Goal: Find specific page/section: Locate a particular part of the current website

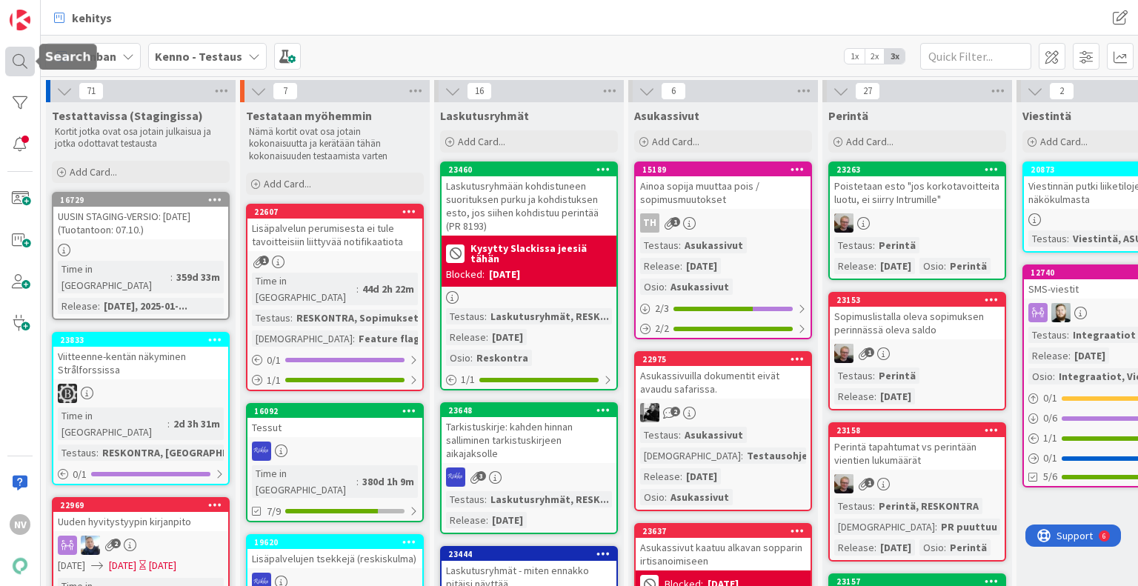
click at [18, 62] on div at bounding box center [20, 62] width 30 height 30
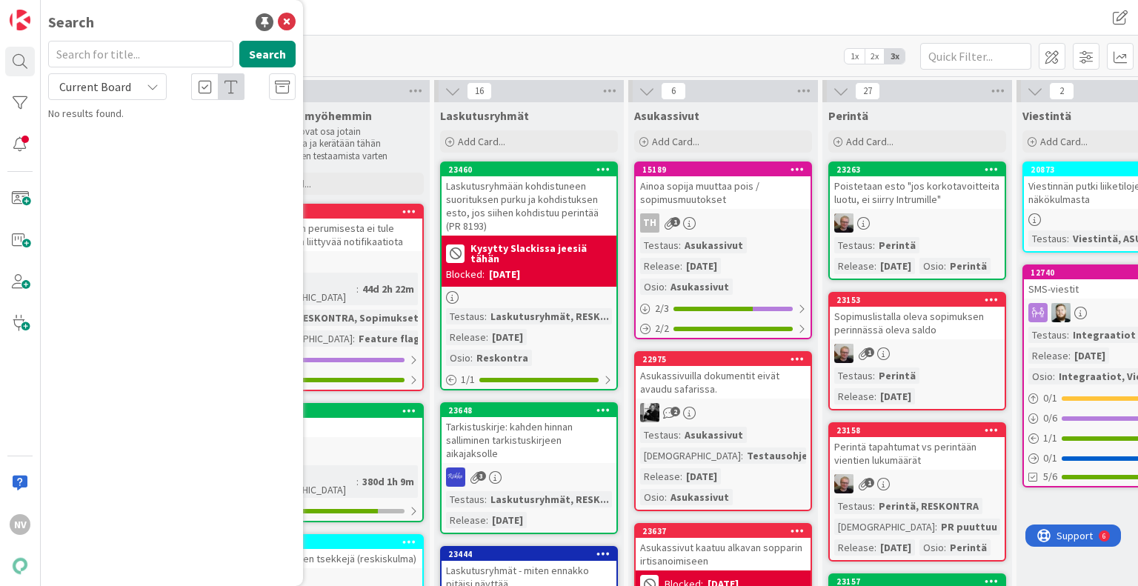
click at [113, 53] on input "text" at bounding box center [140, 54] width 185 height 27
type input "9307"
click at [147, 89] on icon at bounding box center [153, 87] width 12 height 12
click at [141, 153] on span "All Boards" at bounding box center [133, 148] width 154 height 22
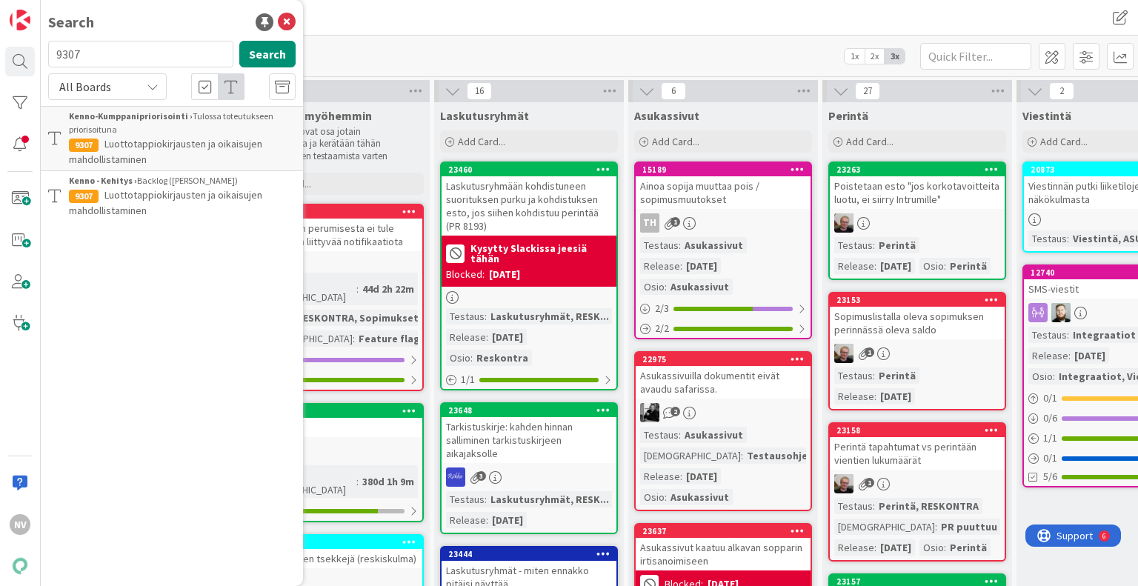
click at [181, 194] on span "Luottotappiokirjausten ja oikaisujen mahdollistaminen" at bounding box center [165, 202] width 193 height 29
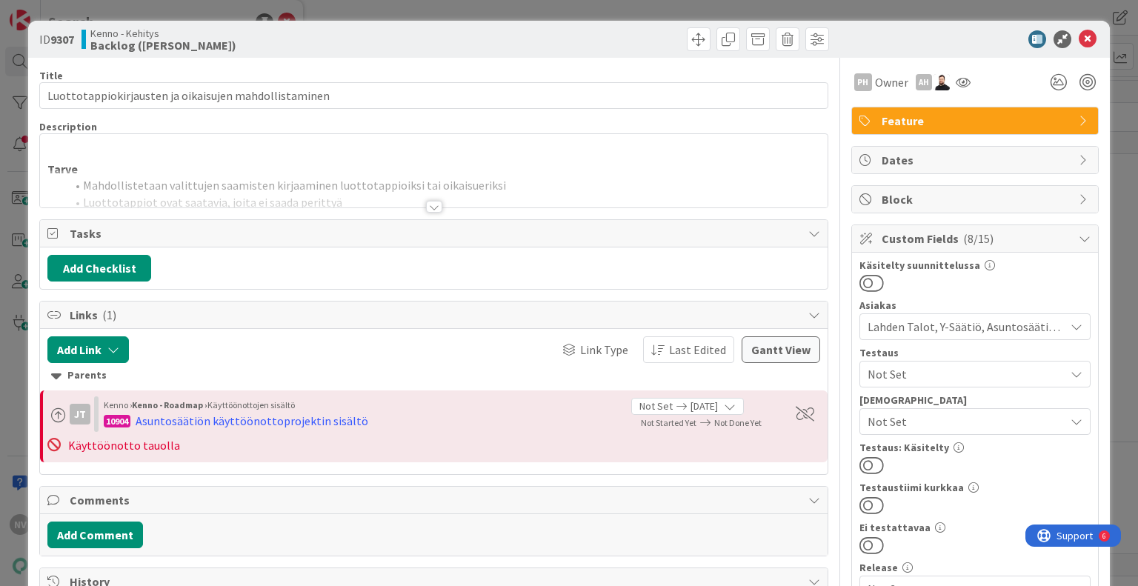
click at [433, 207] on div at bounding box center [434, 207] width 16 height 12
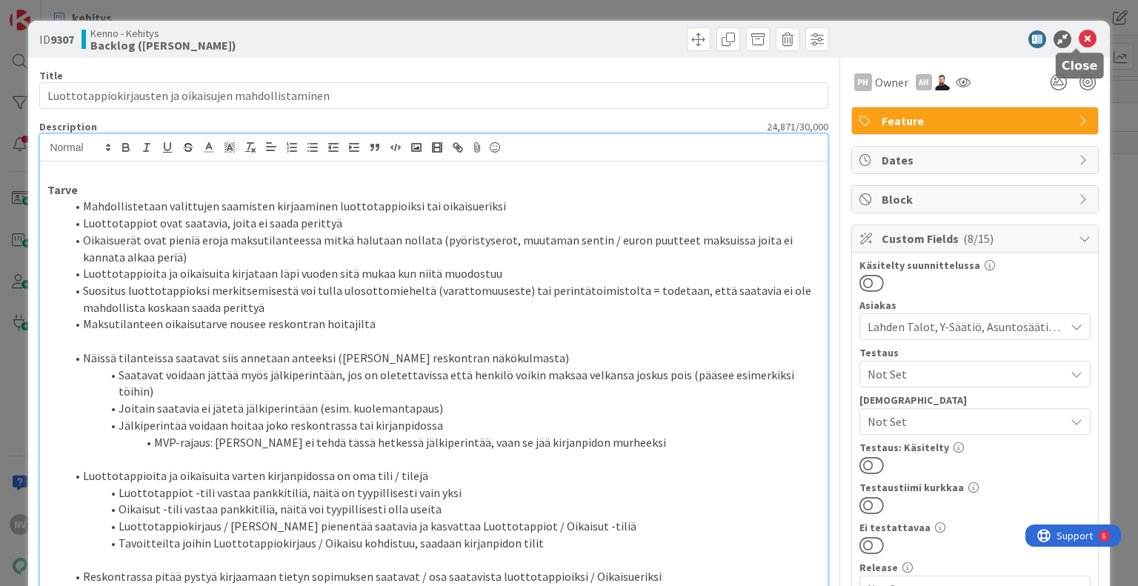
drag, startPoint x: 1076, startPoint y: 36, endPoint x: 912, endPoint y: 162, distance: 206.6
click at [1079, 31] on icon at bounding box center [1088, 39] width 18 height 18
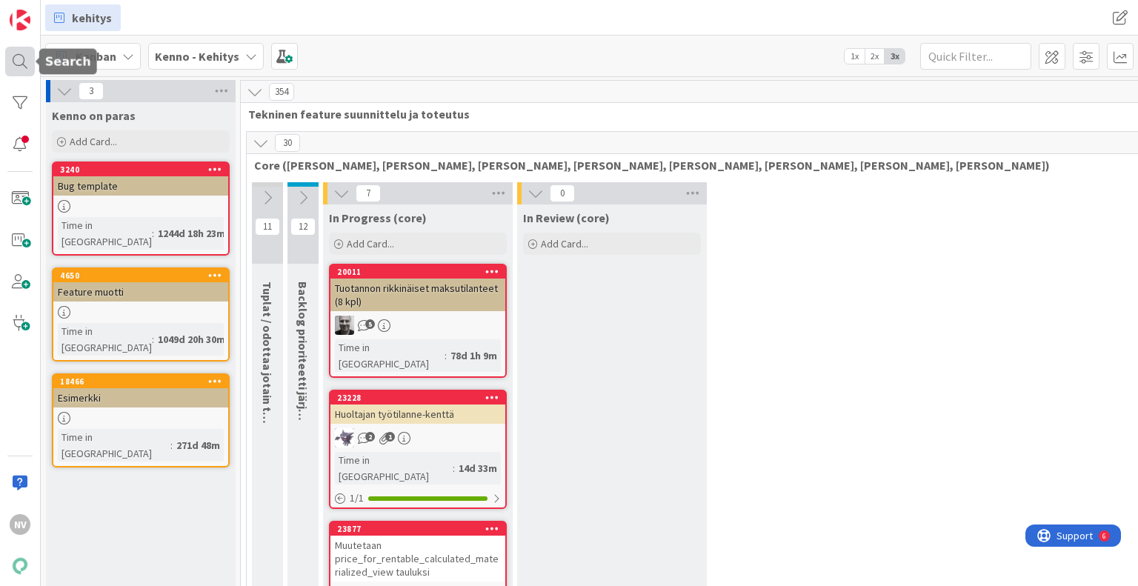
click at [21, 64] on div at bounding box center [20, 62] width 30 height 30
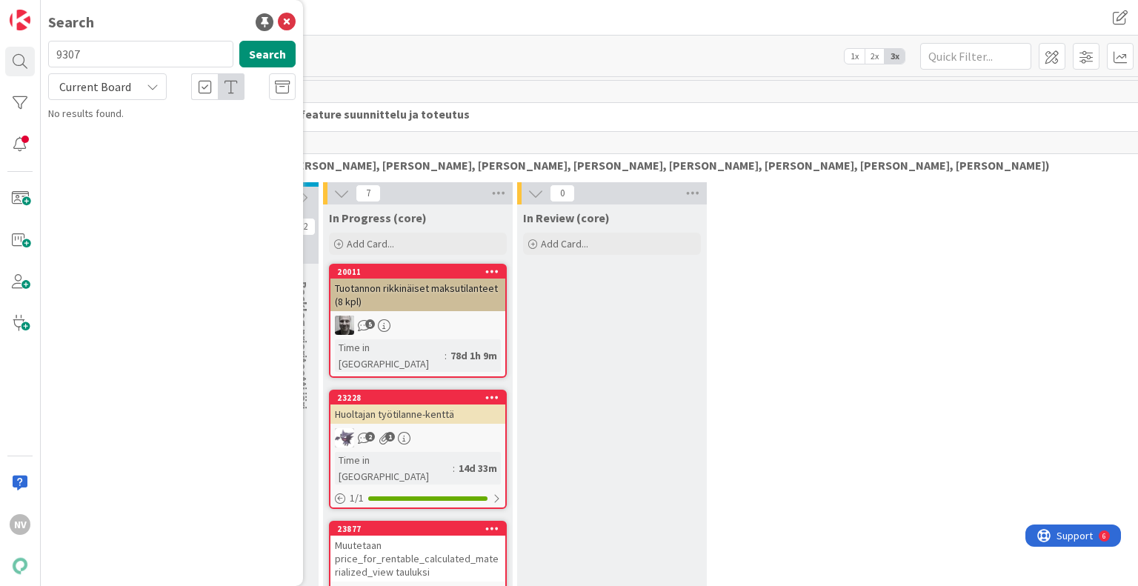
drag, startPoint x: 121, startPoint y: 52, endPoint x: 114, endPoint y: 53, distance: 7.4
click at [116, 53] on input "9307" at bounding box center [140, 54] width 185 height 27
type input "9"
type input "21024"
click at [154, 82] on icon at bounding box center [153, 87] width 12 height 12
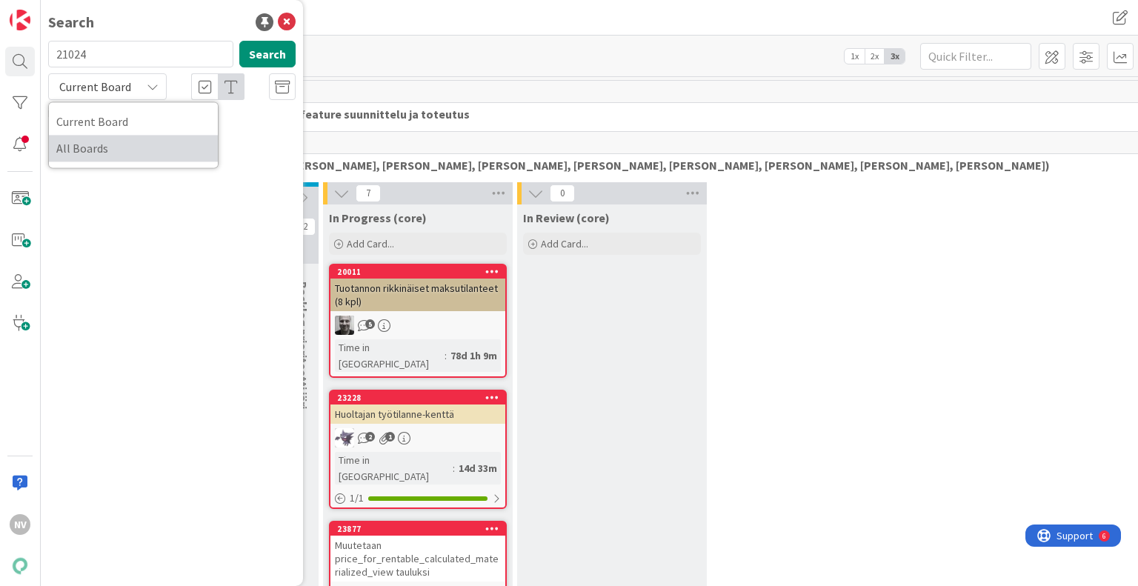
click at [116, 148] on span "All Boards" at bounding box center [133, 148] width 154 height 22
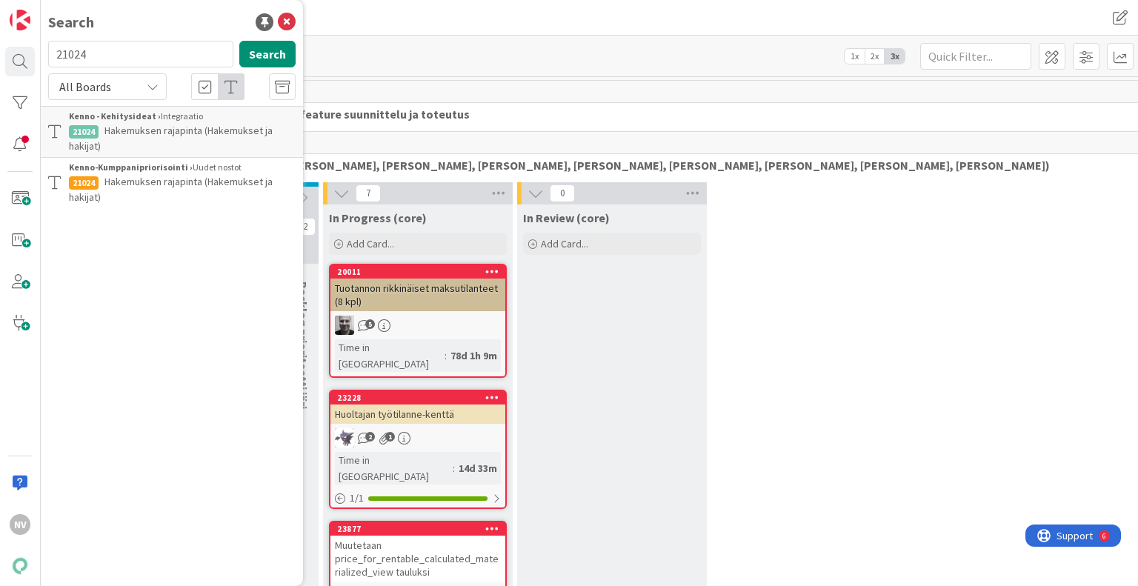
click at [196, 182] on span "Hakemuksen rajapinta (Hakemukset ja hakijat)" at bounding box center [171, 189] width 204 height 29
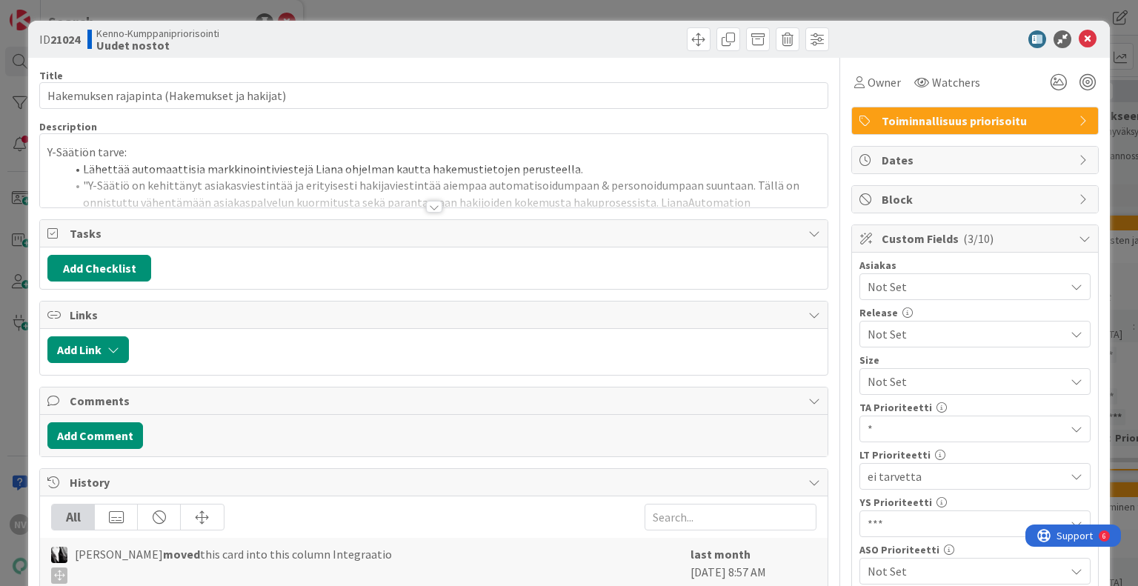
drag, startPoint x: 432, startPoint y: 204, endPoint x: 443, endPoint y: 204, distance: 11.1
click at [433, 205] on div at bounding box center [434, 207] width 16 height 12
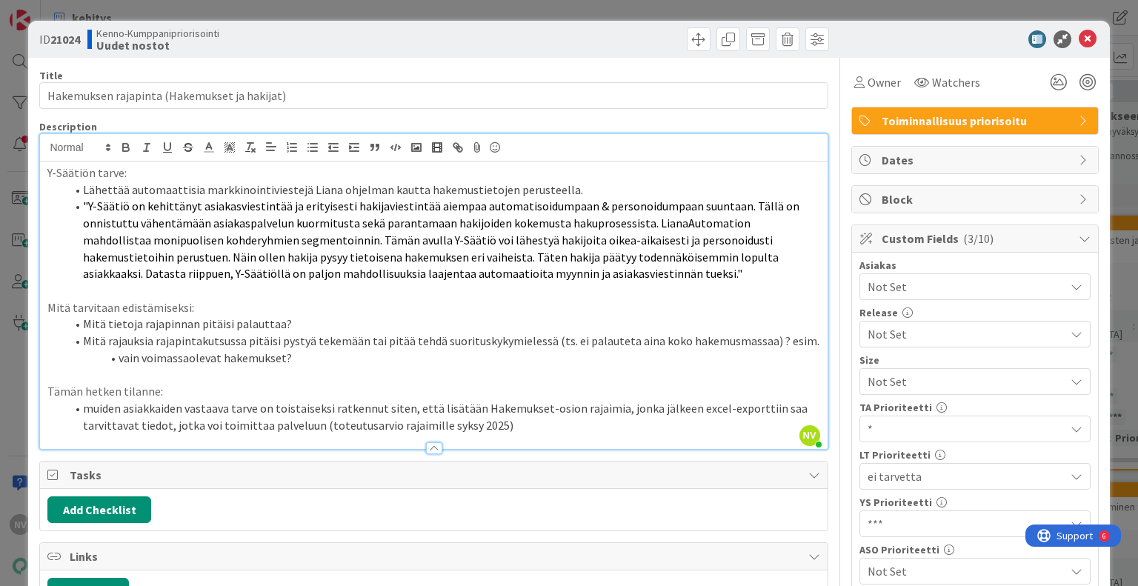
click at [544, 430] on li "muiden asiakkaiden vastaava tarve on toistaiseksi ratkennut siten, että lisätää…" at bounding box center [442, 416] width 754 height 33
click at [1079, 38] on icon at bounding box center [1088, 39] width 18 height 18
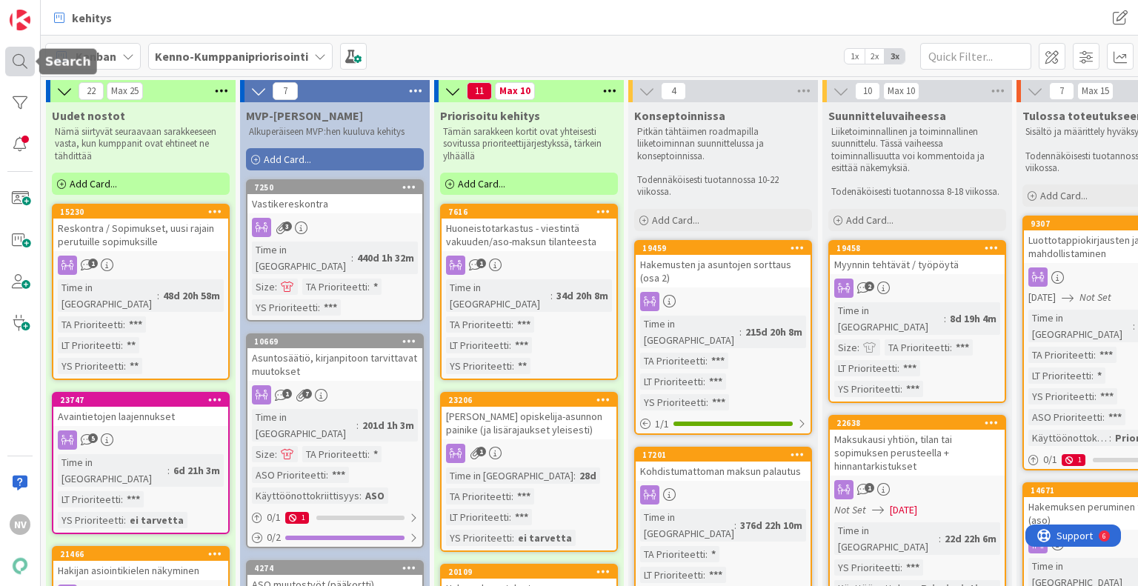
click at [24, 59] on div at bounding box center [20, 62] width 30 height 30
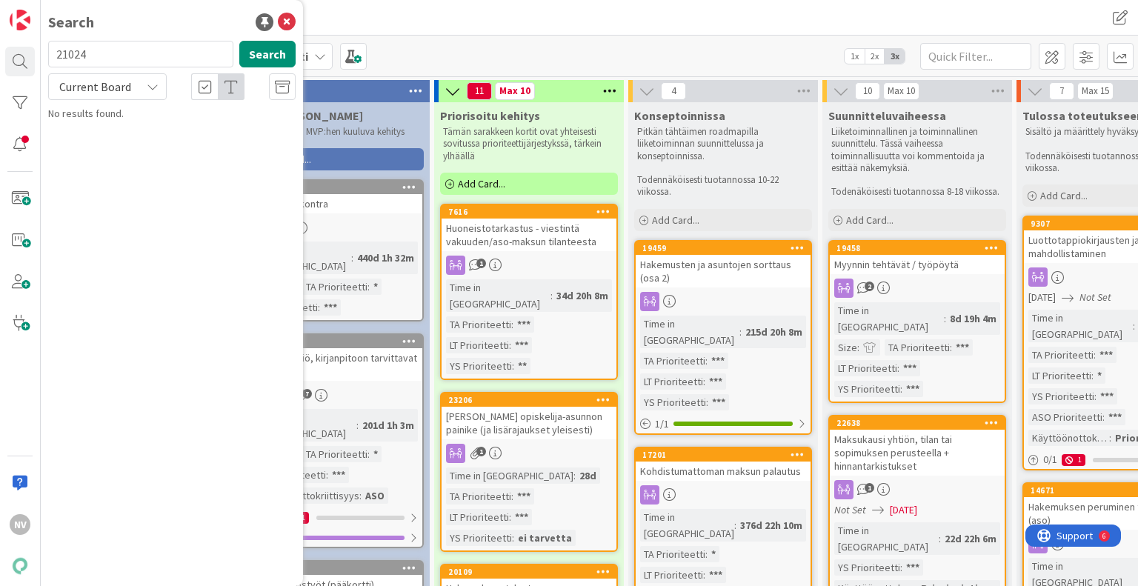
click at [136, 53] on input "21024" at bounding box center [140, 54] width 185 height 27
type input "2"
type input "23175"
click at [151, 88] on icon at bounding box center [153, 87] width 12 height 12
click at [141, 150] on span "All Boards" at bounding box center [133, 148] width 154 height 22
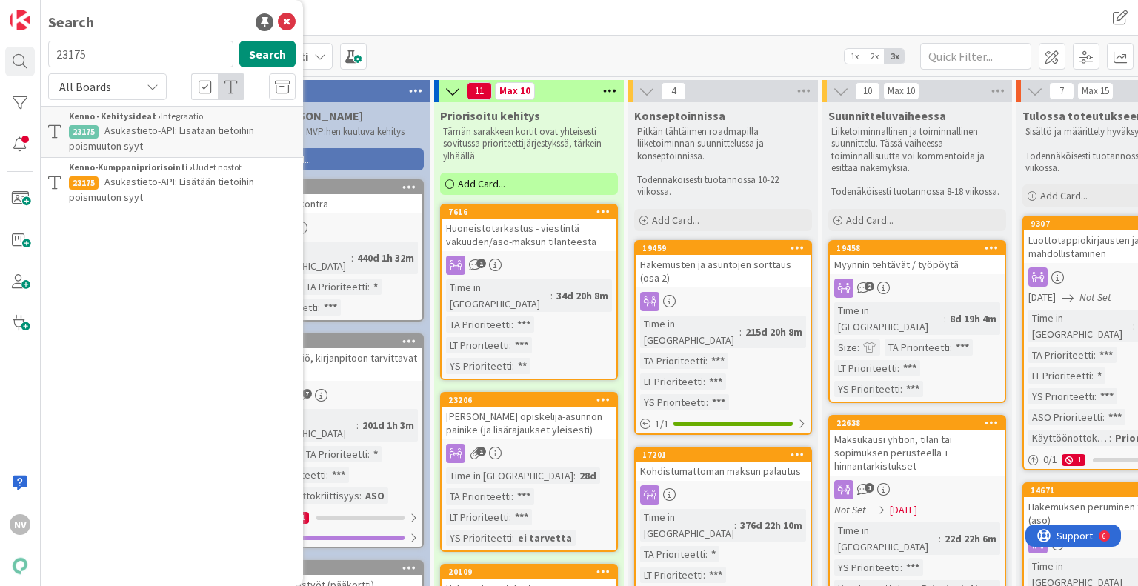
click at [193, 184] on span "Asukastieto-API: Lisätään tietoihin poismuuton syyt" at bounding box center [161, 189] width 185 height 29
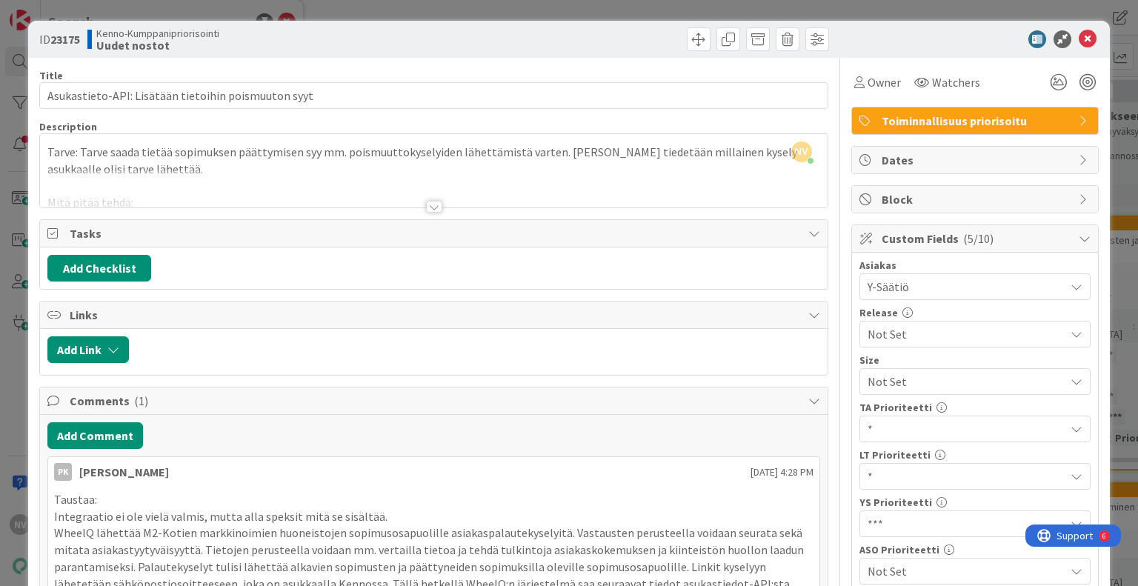
click at [428, 207] on div at bounding box center [434, 207] width 16 height 12
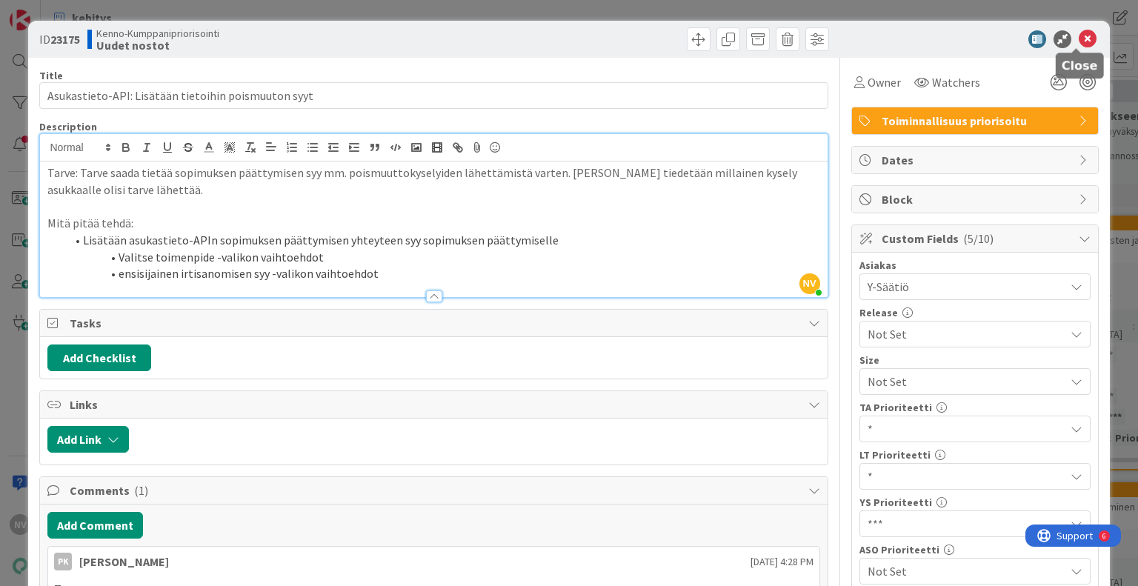
click at [1079, 35] on icon at bounding box center [1088, 39] width 18 height 18
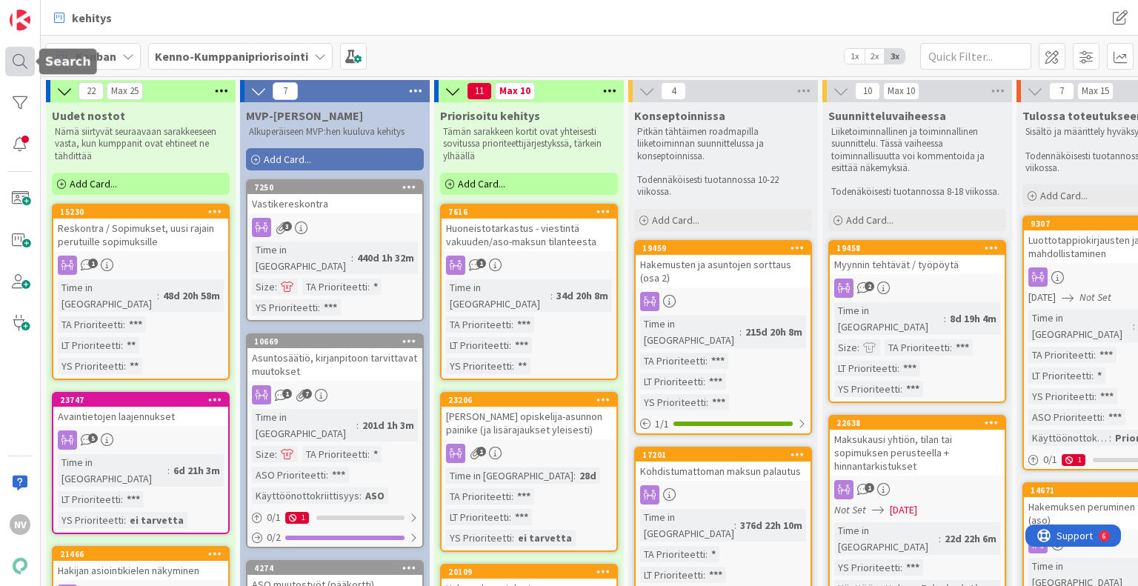
click at [15, 54] on div at bounding box center [20, 62] width 30 height 30
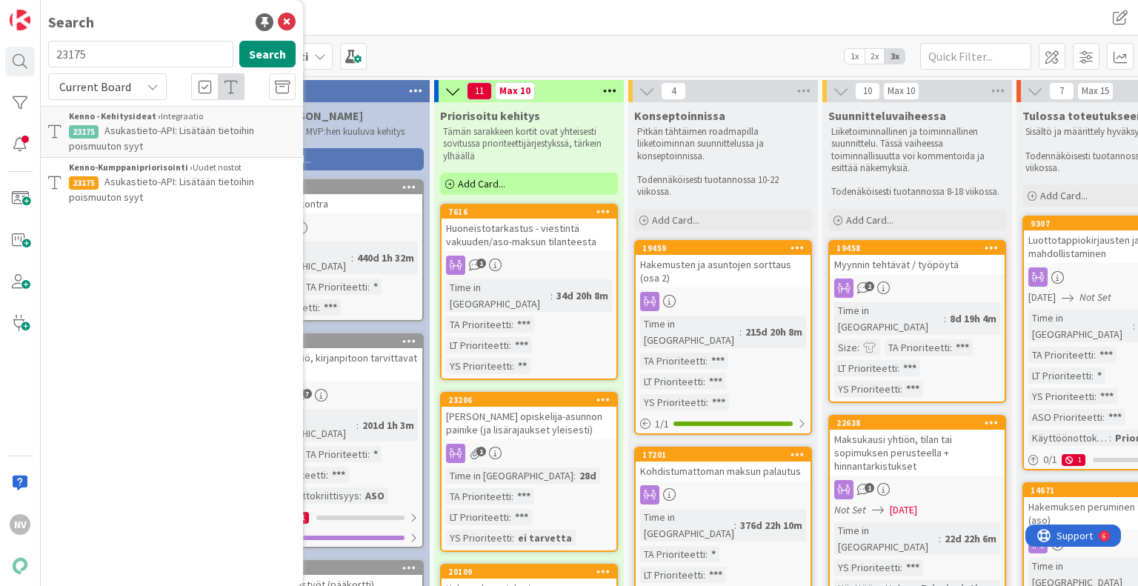
click at [153, 87] on icon at bounding box center [153, 87] width 12 height 12
click at [139, 147] on span "All Boards" at bounding box center [133, 148] width 154 height 22
click at [172, 184] on span "Asukastieto-API: Lisätään tietoihin poismuuton syyt" at bounding box center [161, 189] width 185 height 29
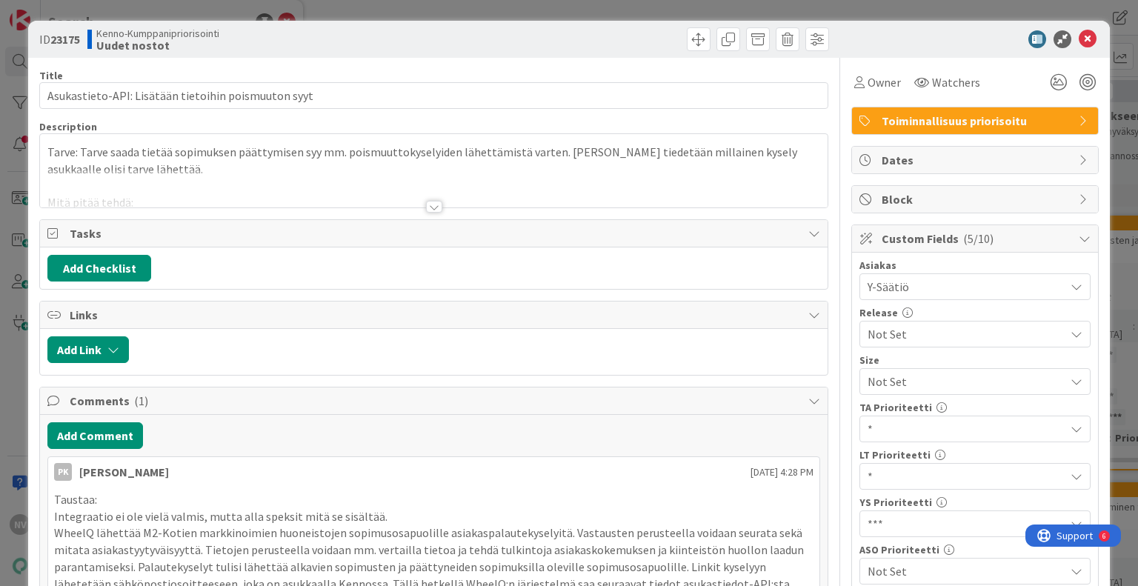
click at [433, 205] on div at bounding box center [434, 207] width 16 height 12
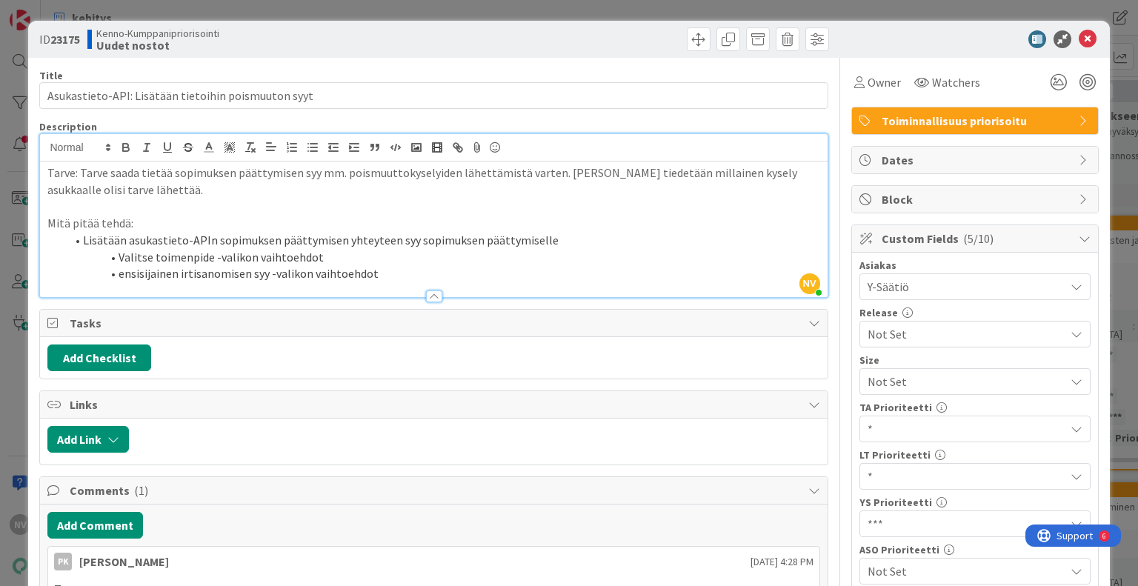
click at [1079, 33] on icon at bounding box center [1088, 39] width 18 height 18
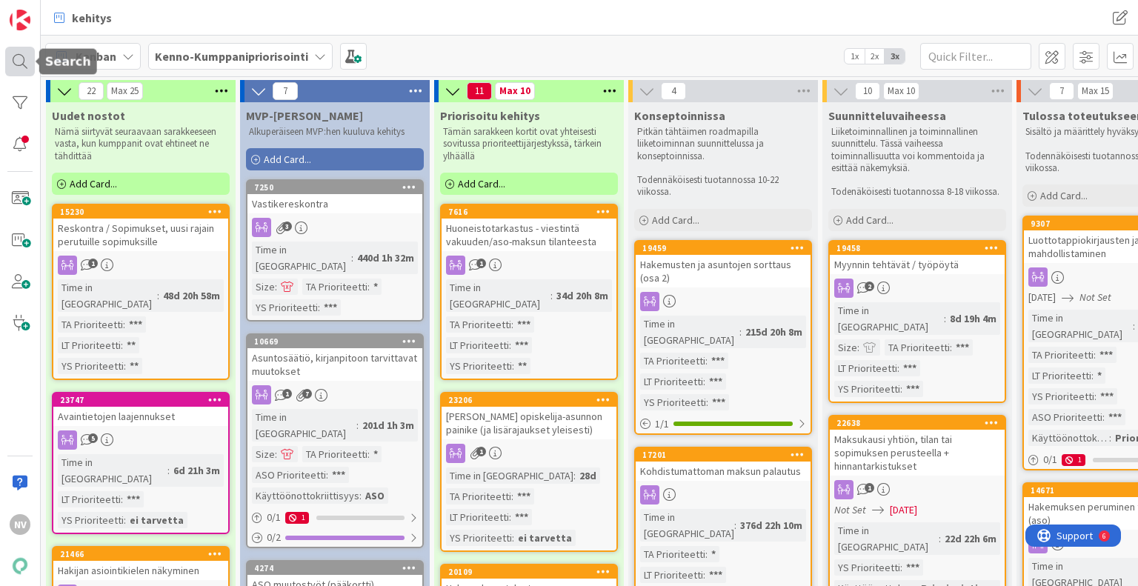
click at [21, 62] on div at bounding box center [20, 62] width 30 height 30
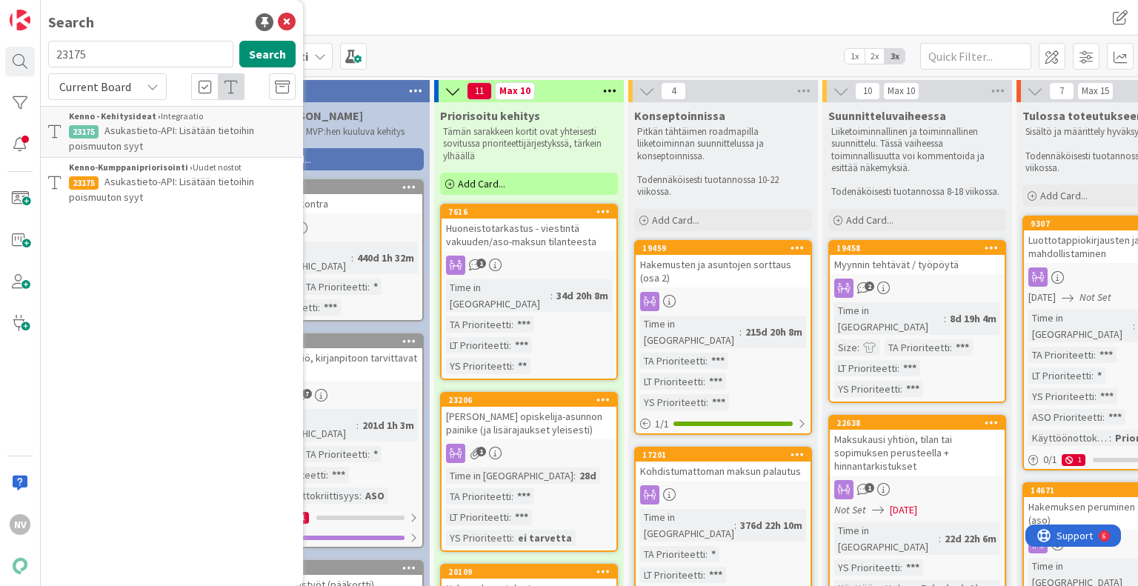
drag, startPoint x: 95, startPoint y: 50, endPoint x: 47, endPoint y: 56, distance: 48.5
click at [47, 56] on div "23175 Search" at bounding box center [171, 57] width 265 height 33
type input "21683"
click at [152, 84] on icon at bounding box center [153, 87] width 12 height 12
click at [139, 147] on span "All Boards" at bounding box center [133, 148] width 154 height 22
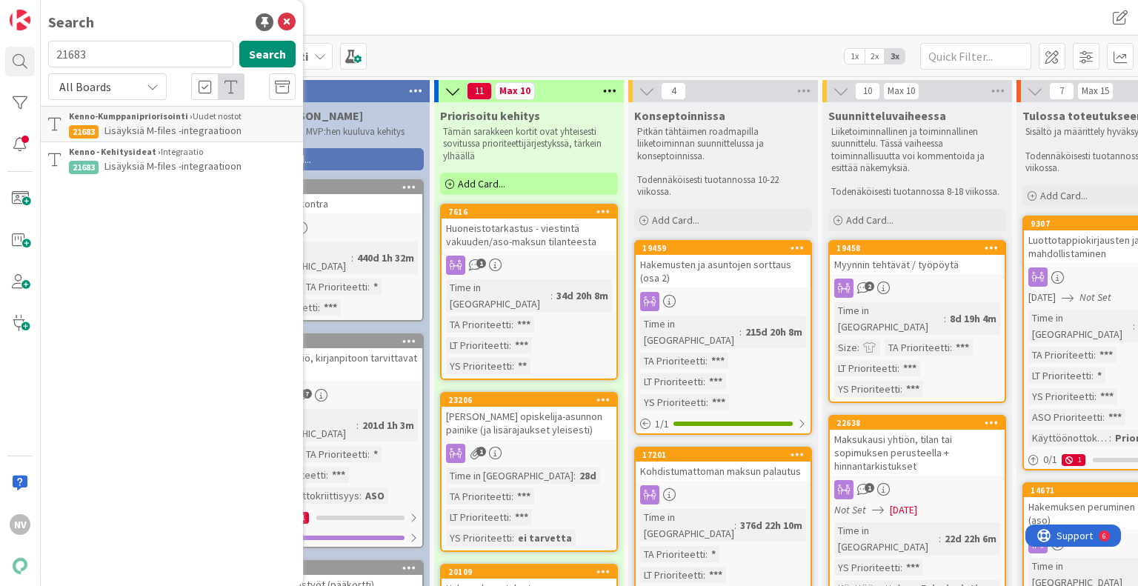
click at [234, 165] on span "Lisäyksiä M-files -integraatioon" at bounding box center [172, 165] width 137 height 13
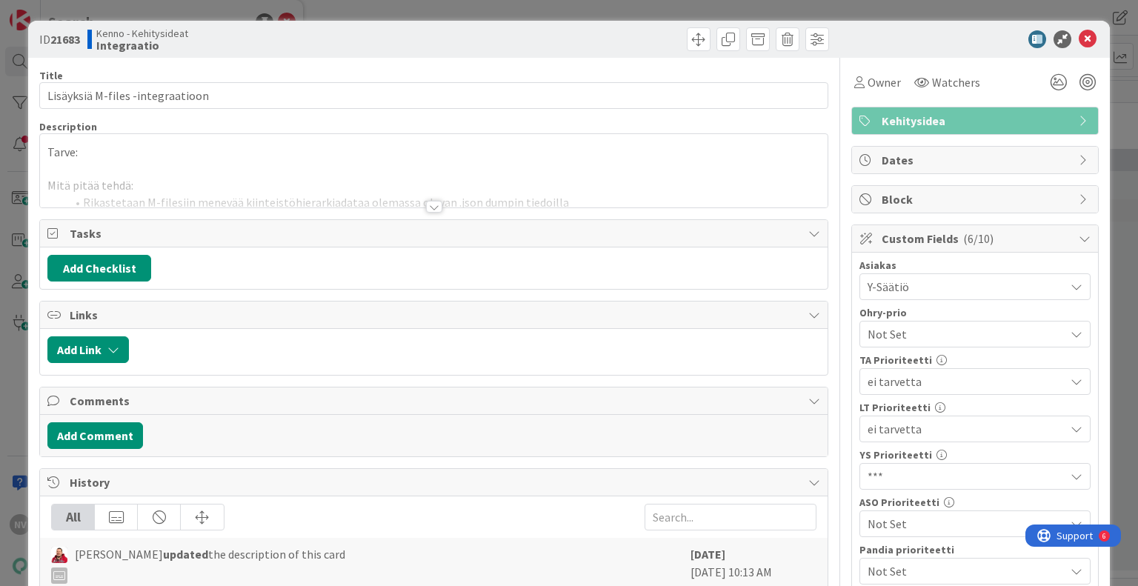
click at [428, 207] on div at bounding box center [434, 207] width 16 height 12
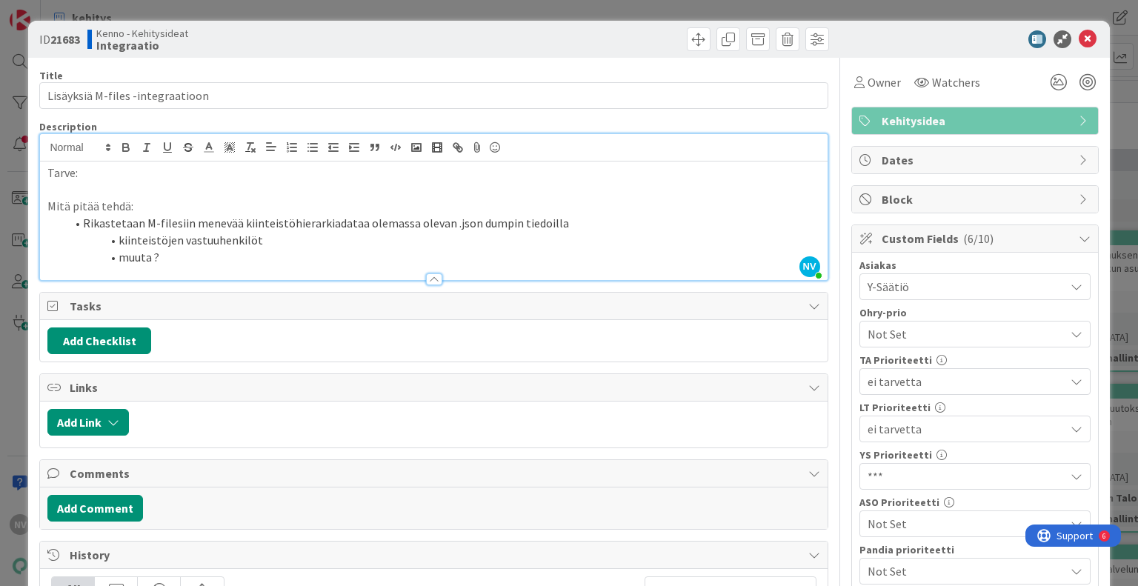
click at [365, 249] on li "muuta ?" at bounding box center [442, 257] width 754 height 17
drag, startPoint x: 80, startPoint y: 252, endPoint x: 98, endPoint y: 249, distance: 18.0
click at [81, 251] on li "muuta ?" at bounding box center [442, 257] width 754 height 17
click at [178, 242] on li "kiinteistöjen vastuuhenkilöt" at bounding box center [442, 240] width 754 height 17
click at [219, 258] on li "muuta ?" at bounding box center [442, 257] width 754 height 17
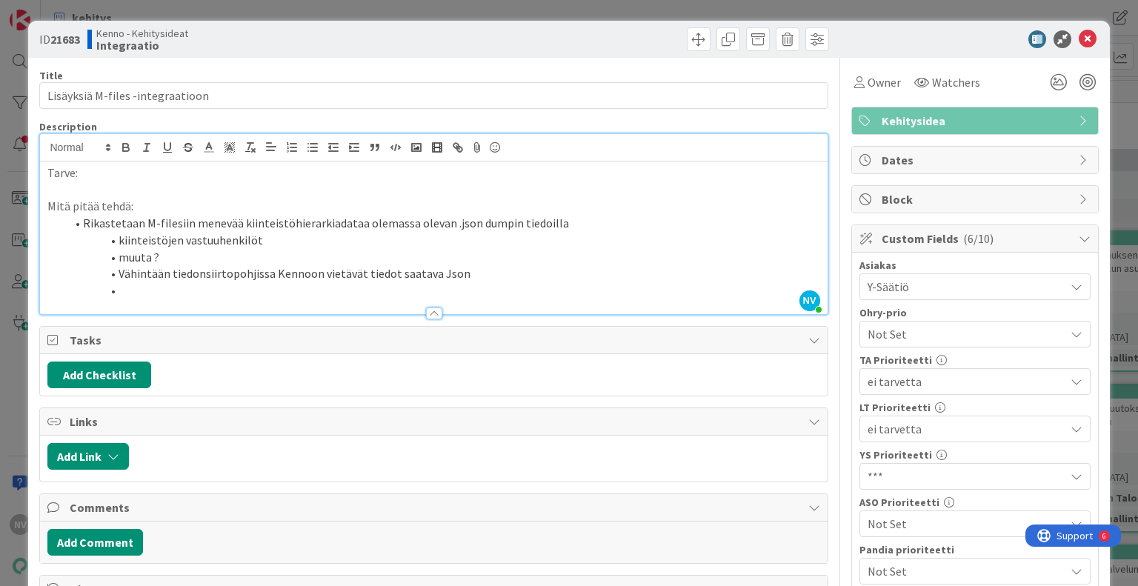
click at [139, 291] on li at bounding box center [442, 290] width 754 height 17
click at [477, 273] on li "Vähintään tiedonsiirtopohjissa Kennoon vietävät tiedot saatava Json" at bounding box center [442, 273] width 754 height 17
click at [98, 296] on li at bounding box center [442, 290] width 754 height 17
click at [606, 272] on li "Vähintään tiedonsiirtopohjissa Kennoon vietävät tiedot saatava Json kiinteistö …" at bounding box center [442, 273] width 754 height 17
click at [613, 272] on li "Vähintään tiedonsiirtopohjissa Kennoon vietävät tiedot saatava Json kiinteistö …" at bounding box center [442, 273] width 754 height 17
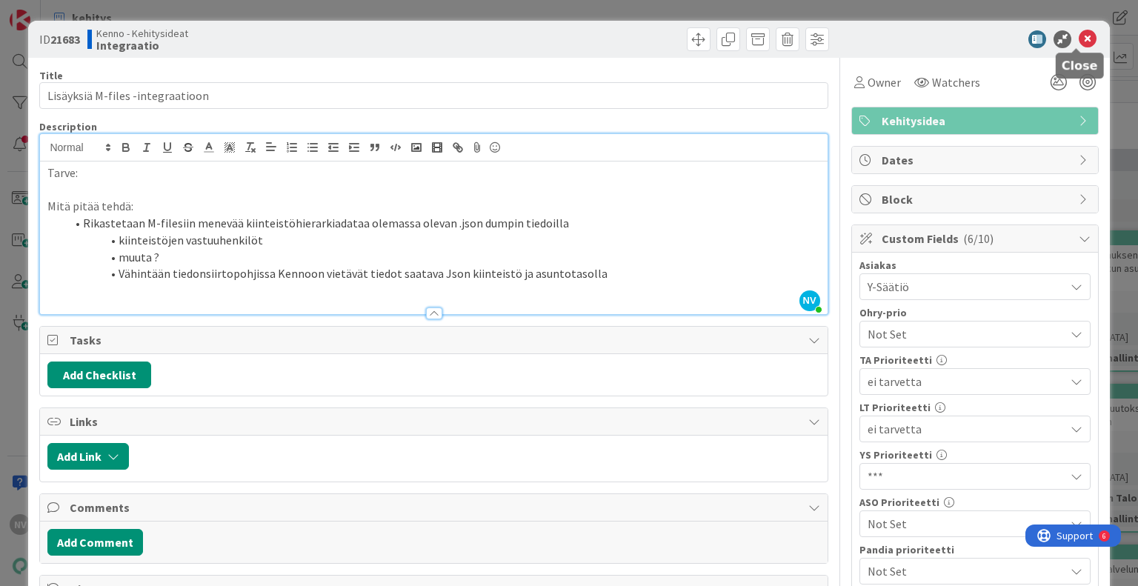
click at [1079, 39] on icon at bounding box center [1088, 39] width 18 height 18
